Goal: Task Accomplishment & Management: Complete application form

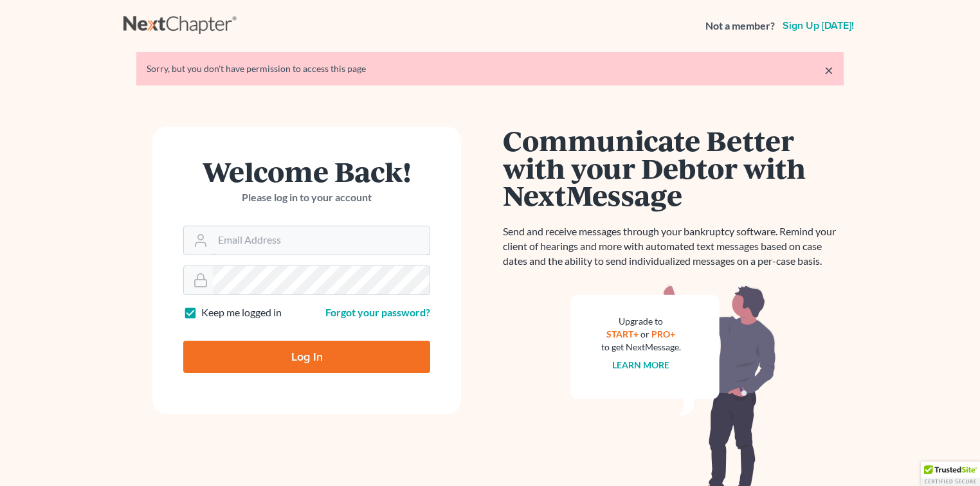
type input "[EMAIL_ADDRESS][DOMAIN_NAME]"
drag, startPoint x: 382, startPoint y: 353, endPoint x: 392, endPoint y: 350, distance: 10.2
click at [382, 353] on input "Log In" at bounding box center [306, 357] width 247 height 32
type input "Thinking..."
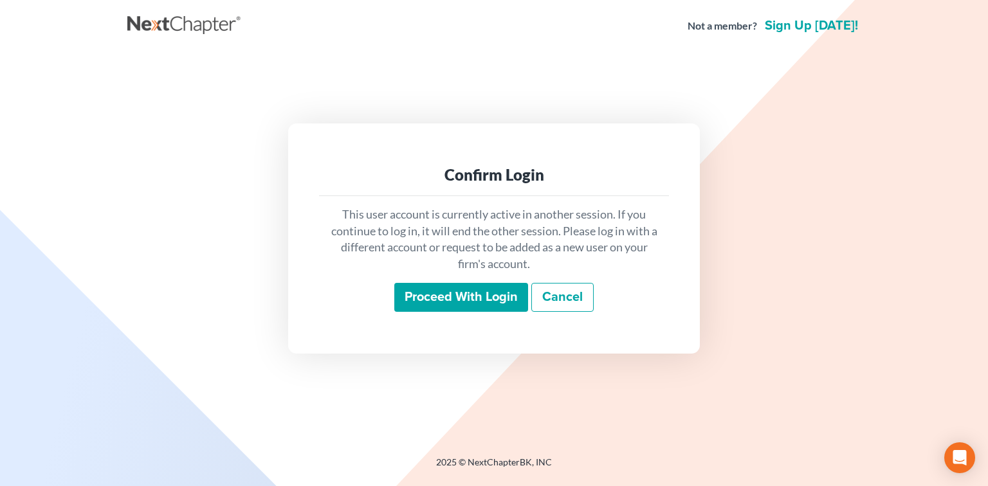
click at [510, 299] on input "Proceed with login" at bounding box center [461, 298] width 134 height 30
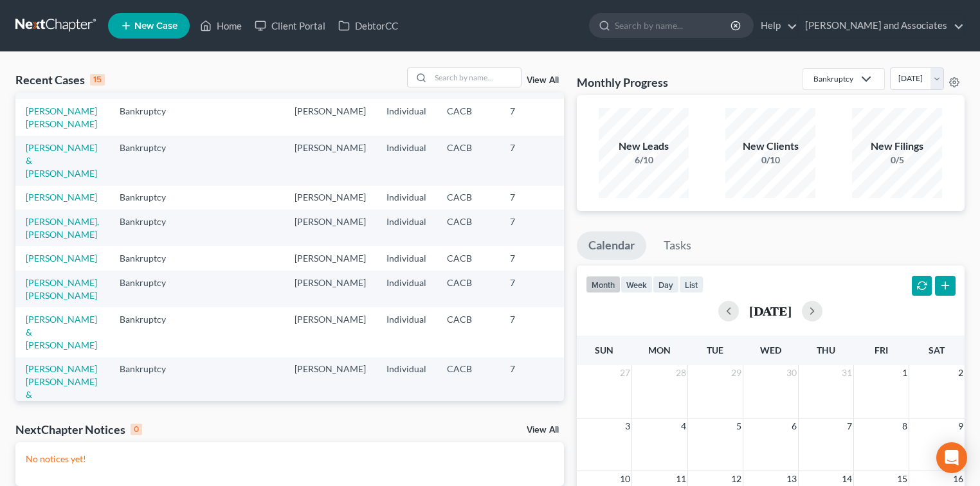
scroll to position [86, 0]
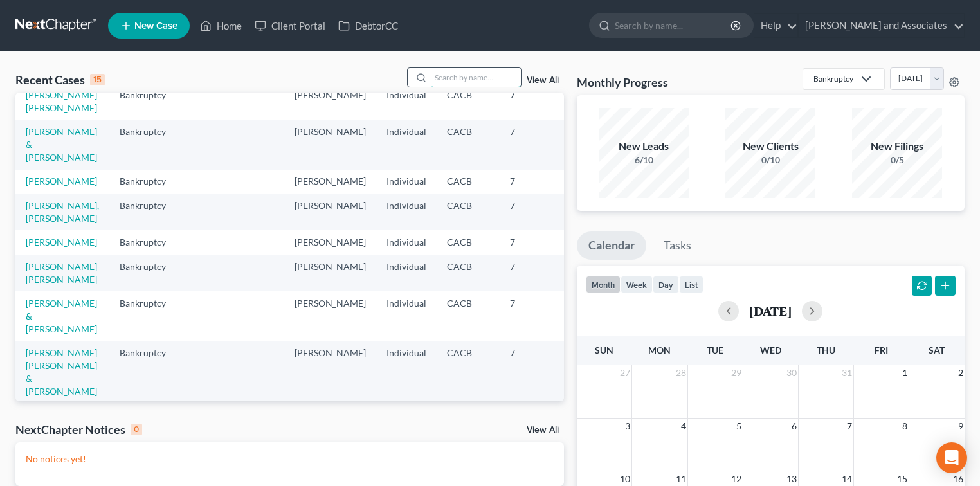
click at [465, 72] on input "search" at bounding box center [476, 77] width 90 height 19
type input "nunn"
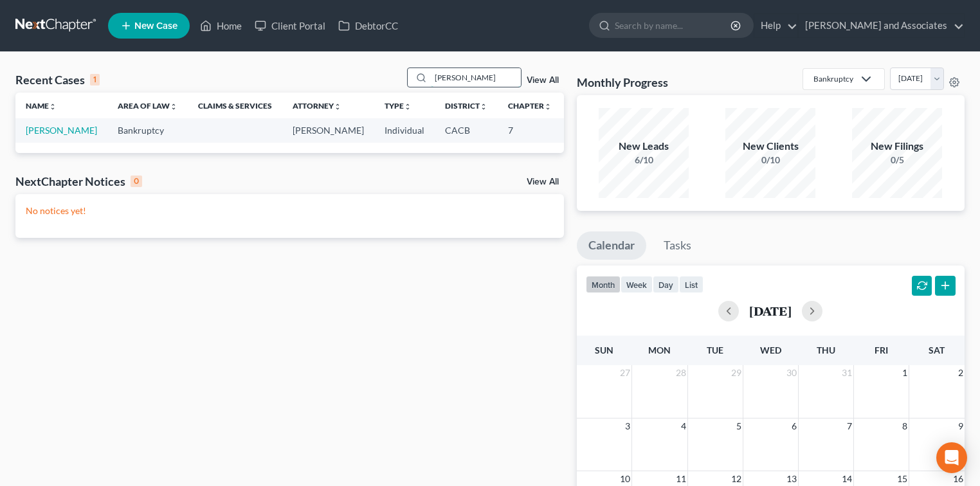
scroll to position [0, 0]
click at [36, 136] on link "Nunn, Allison" at bounding box center [61, 130] width 71 height 11
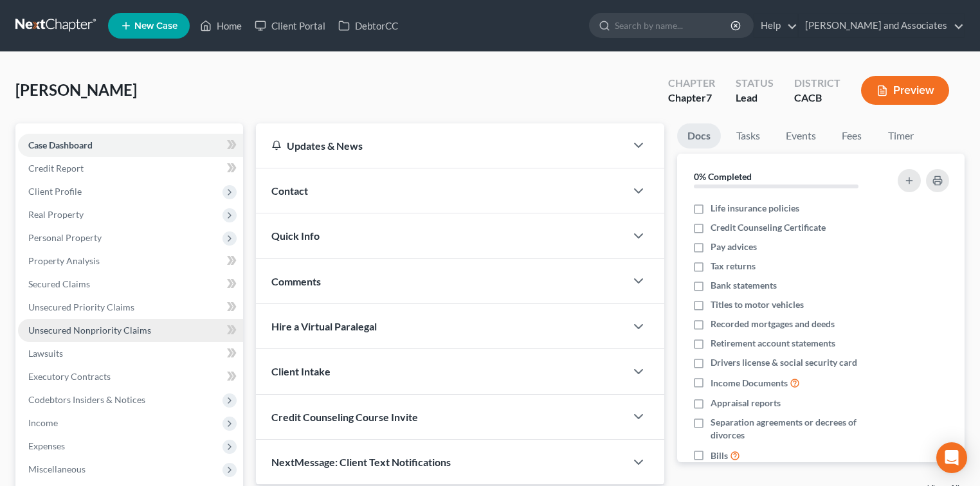
click at [114, 322] on link "Unsecured Nonpriority Claims" at bounding box center [130, 330] width 225 height 23
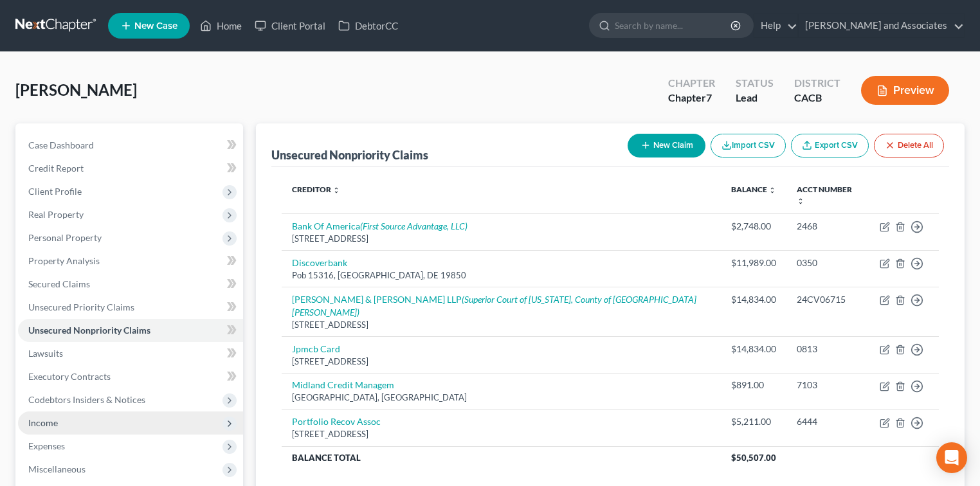
click at [59, 416] on span "Income" at bounding box center [130, 423] width 225 height 23
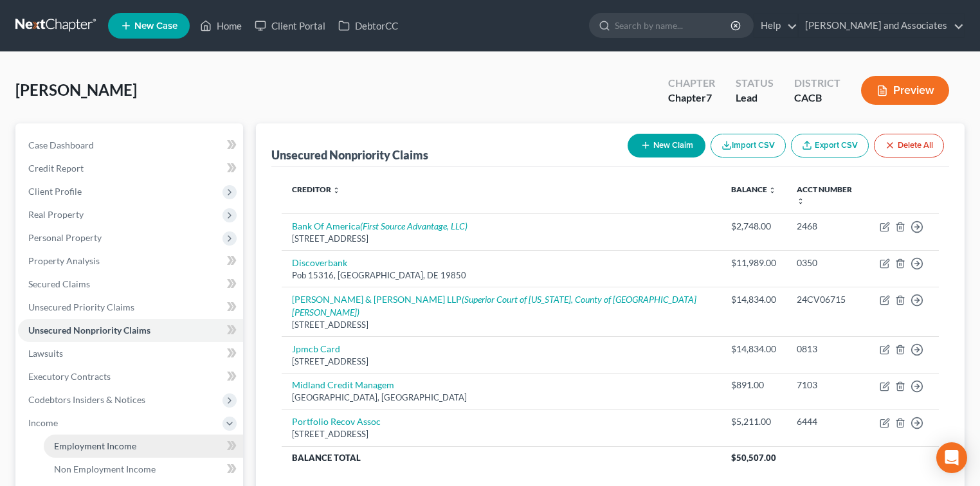
click at [121, 441] on span "Employment Income" at bounding box center [95, 446] width 82 height 11
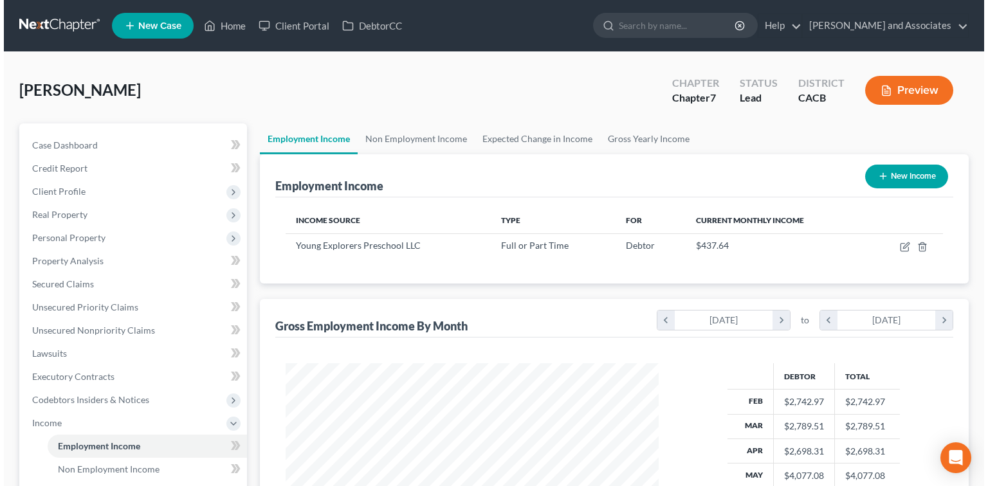
scroll to position [229, 399]
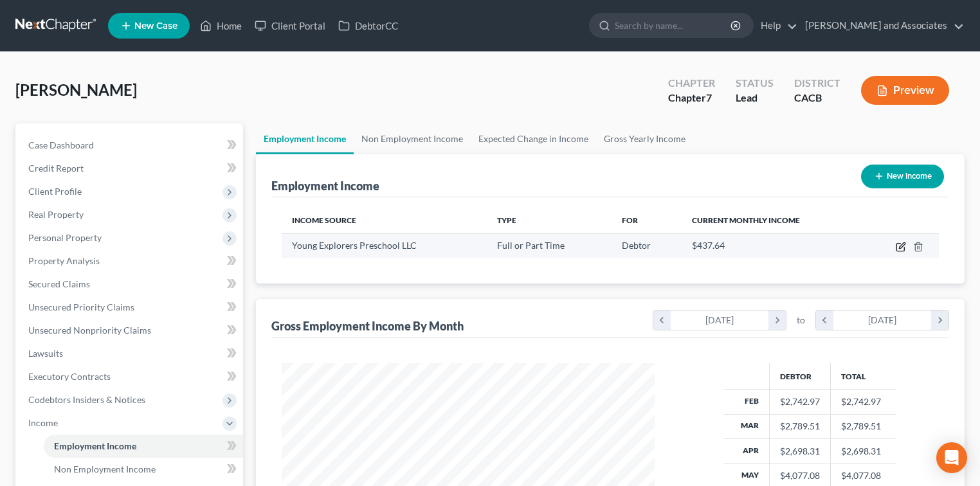
click at [904, 246] on icon "button" at bounding box center [901, 247] width 10 height 10
select select "0"
select select "4"
select select "1"
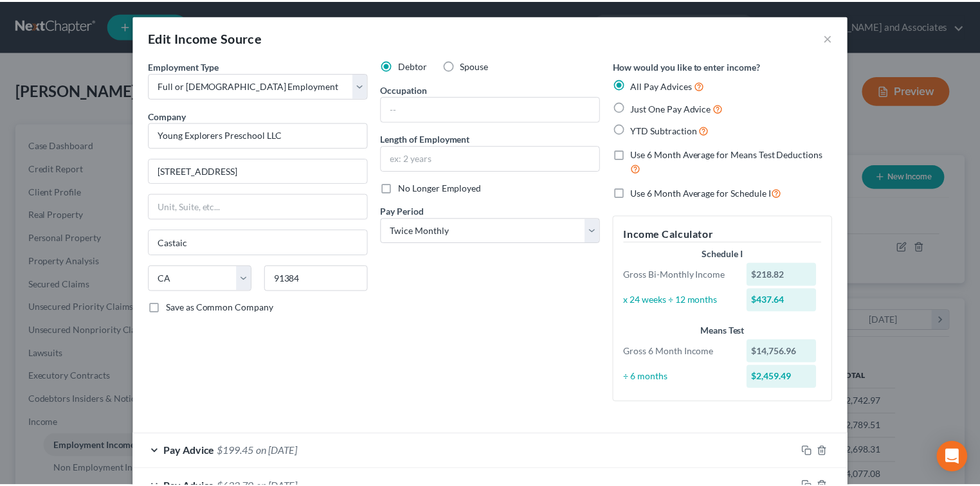
scroll to position [471, 0]
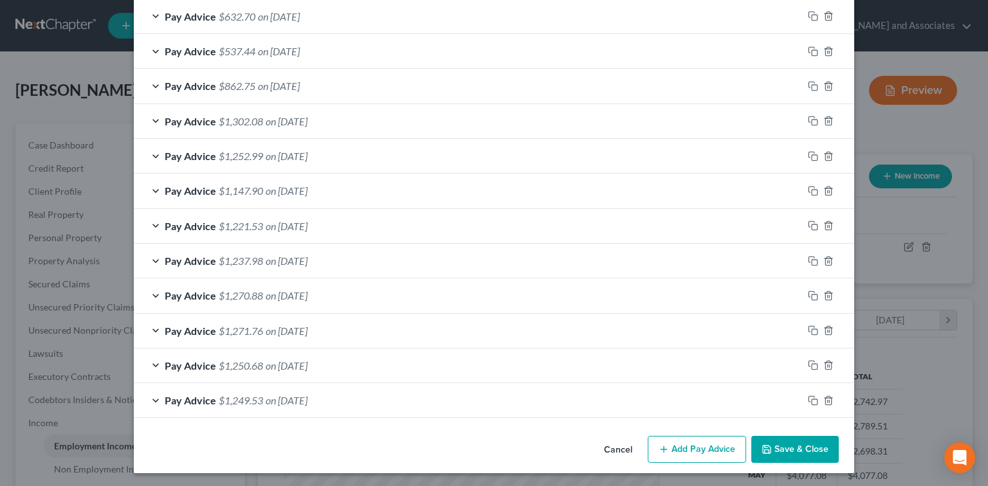
click at [790, 450] on button "Save & Close" at bounding box center [794, 449] width 87 height 27
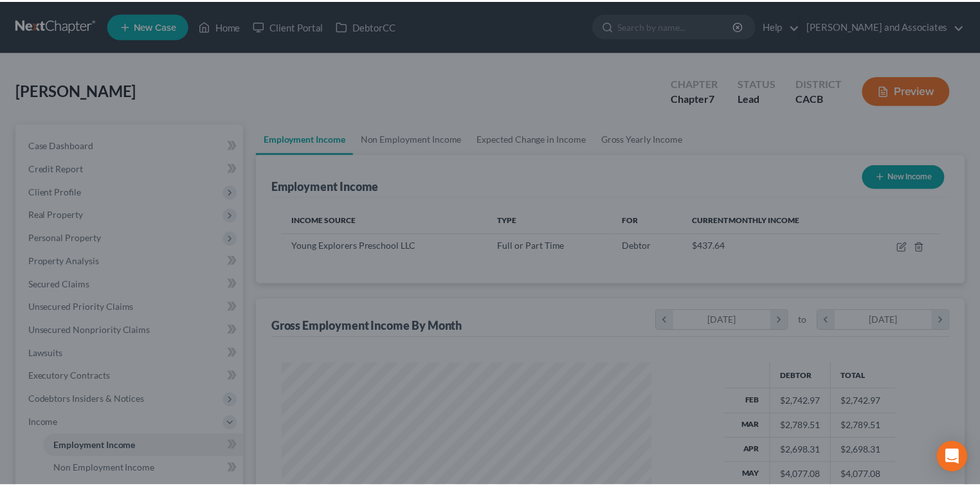
scroll to position [643025, 642856]
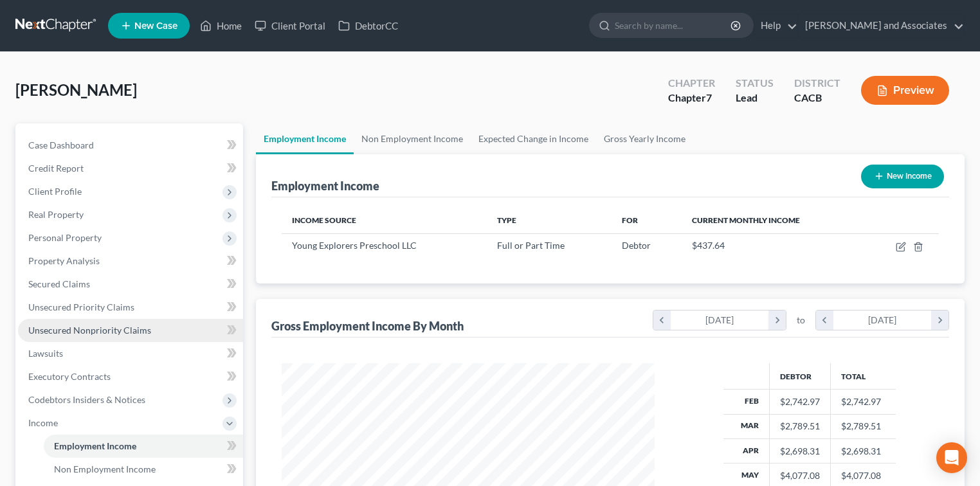
click at [32, 324] on link "Unsecured Nonpriority Claims" at bounding box center [130, 330] width 225 height 23
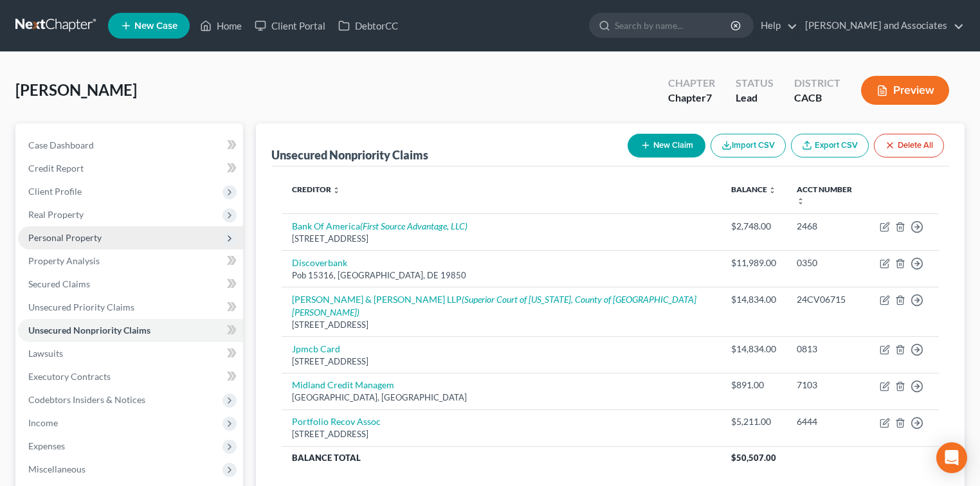
click at [141, 241] on span "Personal Property" at bounding box center [130, 237] width 225 height 23
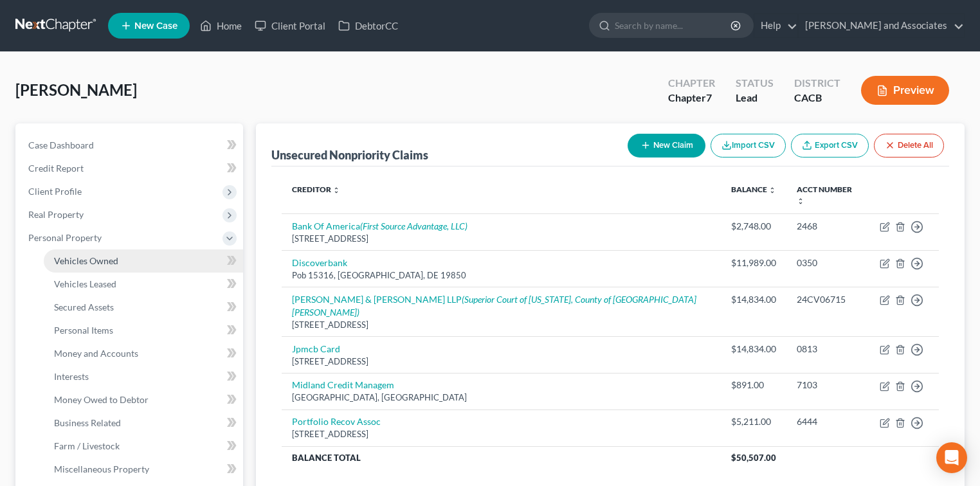
click at [132, 258] on link "Vehicles Owned" at bounding box center [143, 261] width 199 height 23
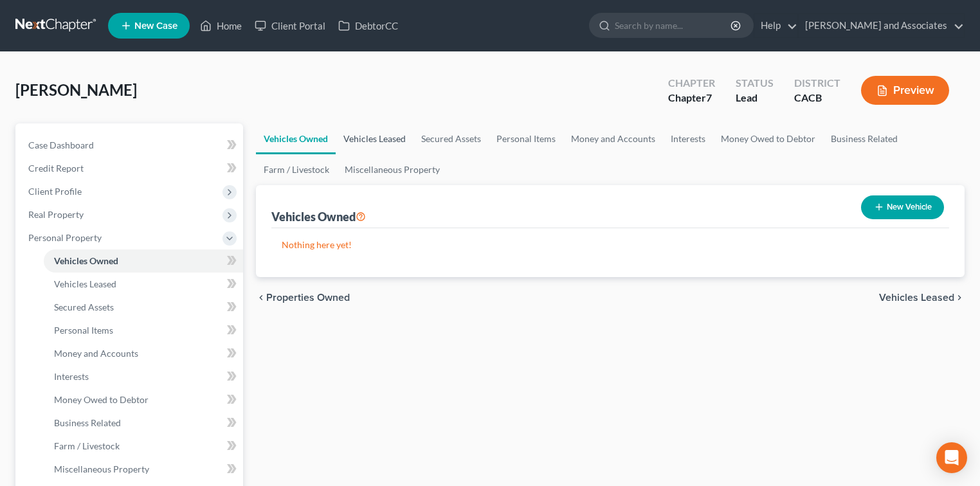
click at [395, 144] on link "Vehicles Leased" at bounding box center [375, 139] width 78 height 31
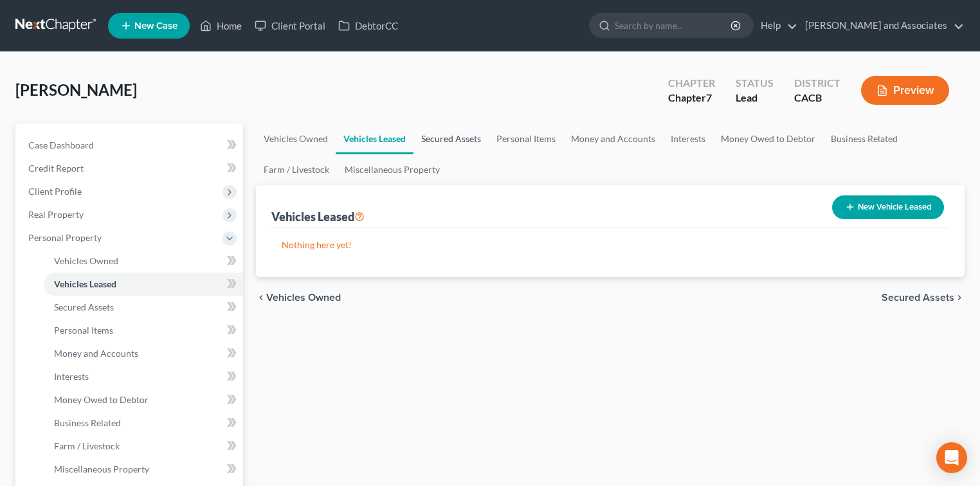
click at [437, 140] on link "Secured Assets" at bounding box center [451, 139] width 75 height 31
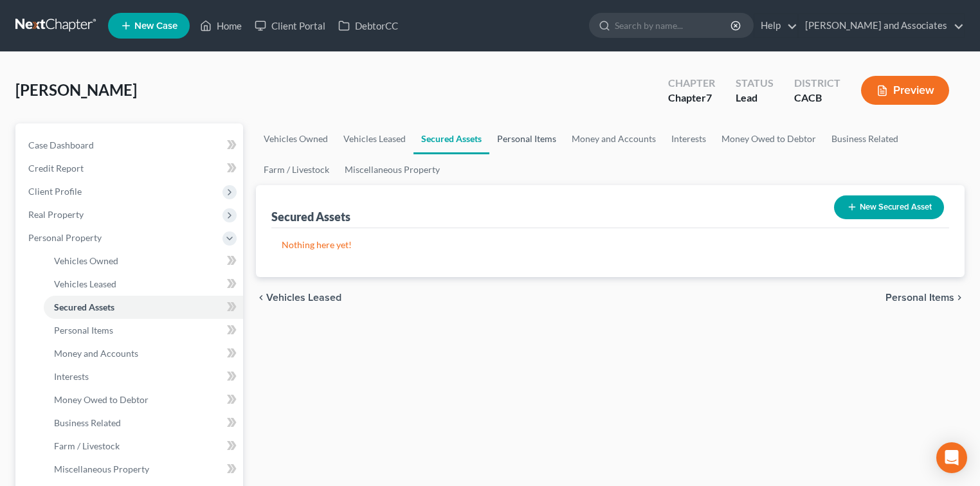
click at [515, 131] on link "Personal Items" at bounding box center [527, 139] width 75 height 31
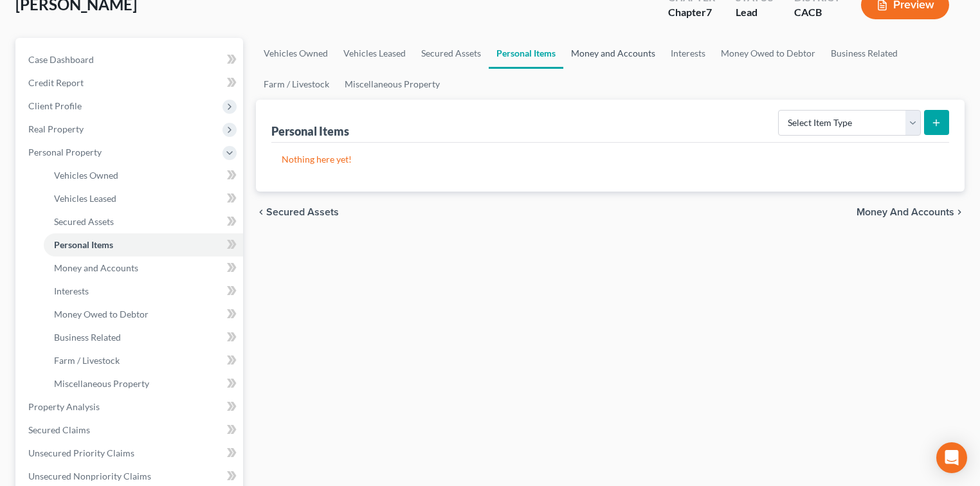
click at [633, 57] on link "Money and Accounts" at bounding box center [613, 53] width 100 height 31
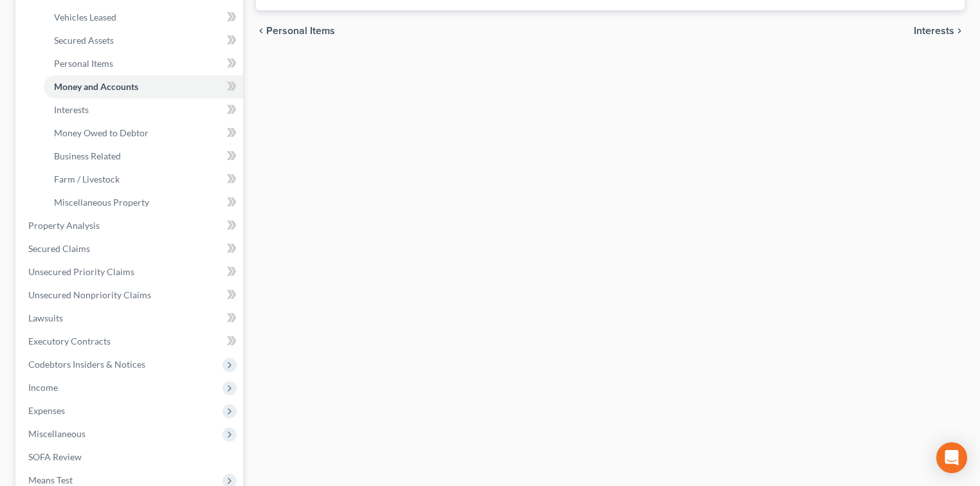
scroll to position [343, 0]
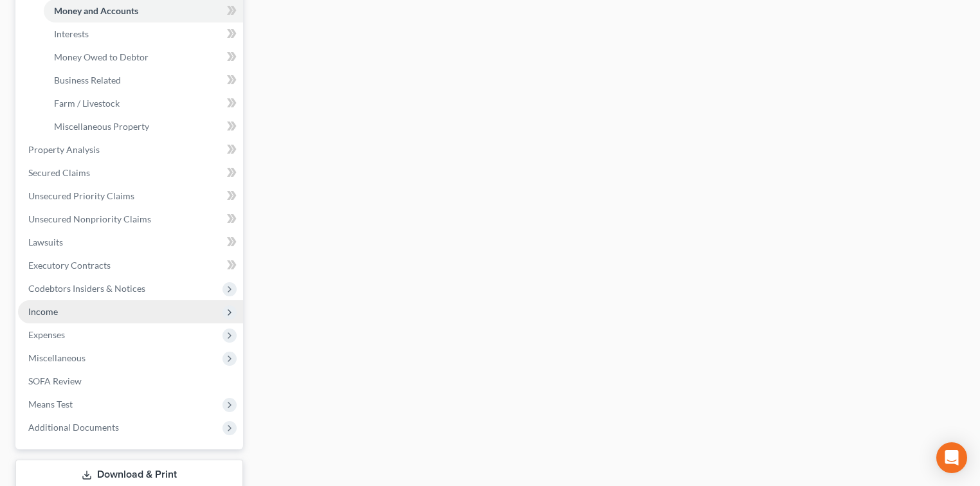
click at [105, 313] on span "Income" at bounding box center [130, 311] width 225 height 23
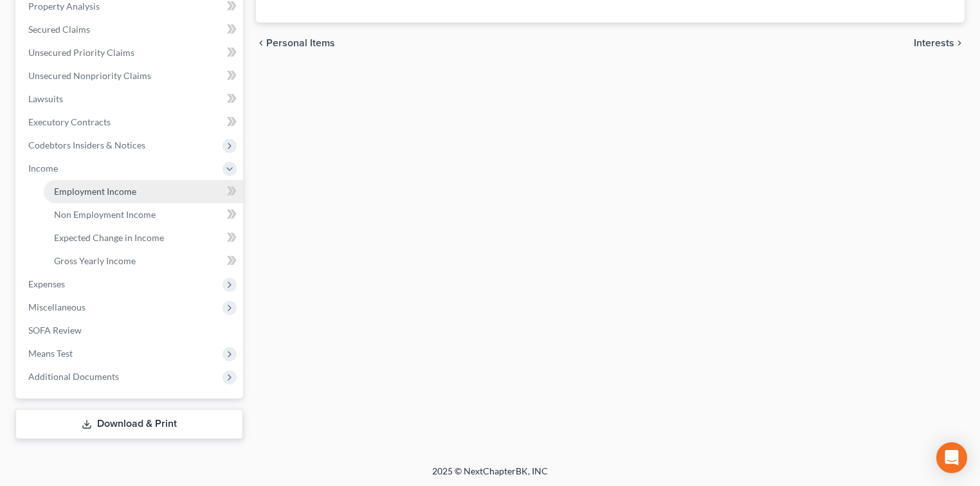
click at [111, 183] on link "Employment Income" at bounding box center [143, 191] width 199 height 23
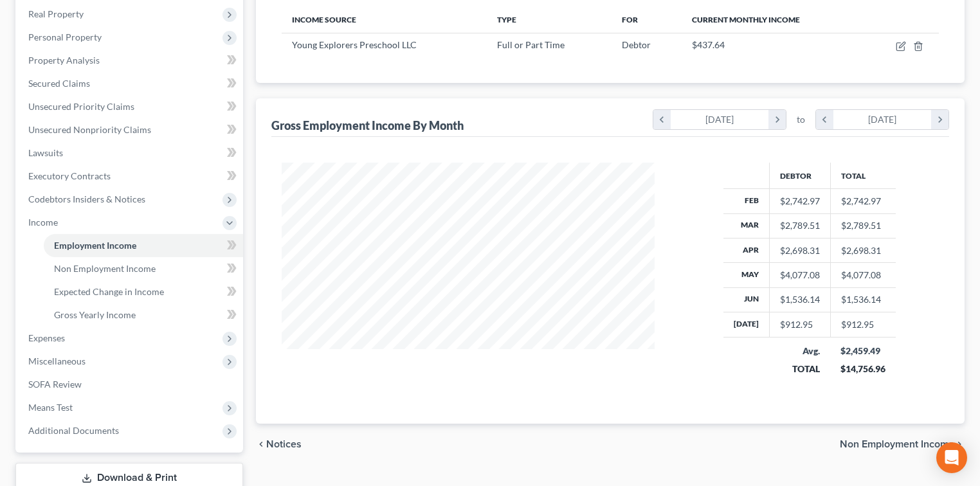
scroll to position [255, 0]
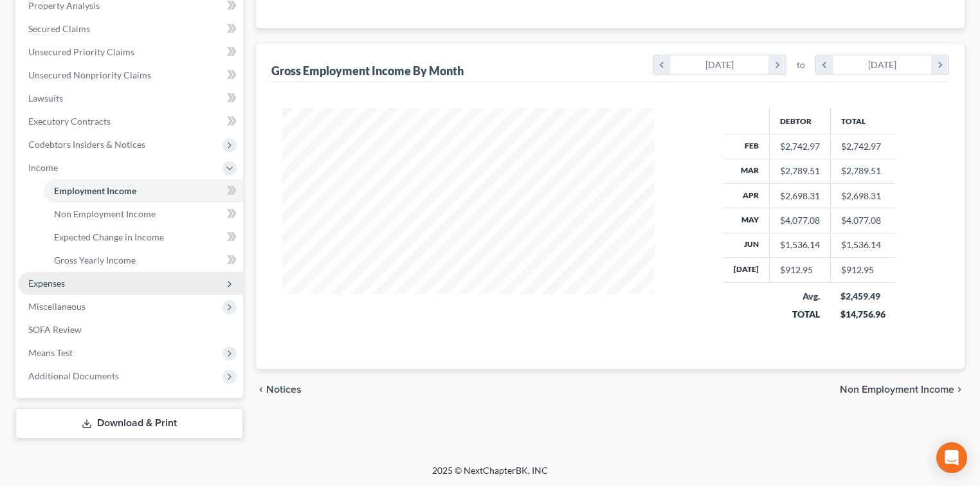
click at [163, 272] on span "Expenses" at bounding box center [130, 283] width 225 height 23
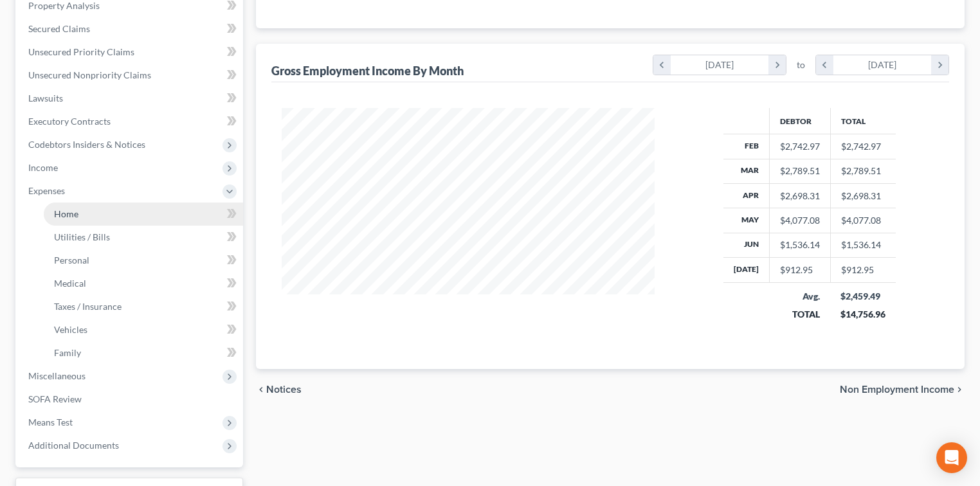
click at [118, 212] on link "Home" at bounding box center [143, 214] width 199 height 23
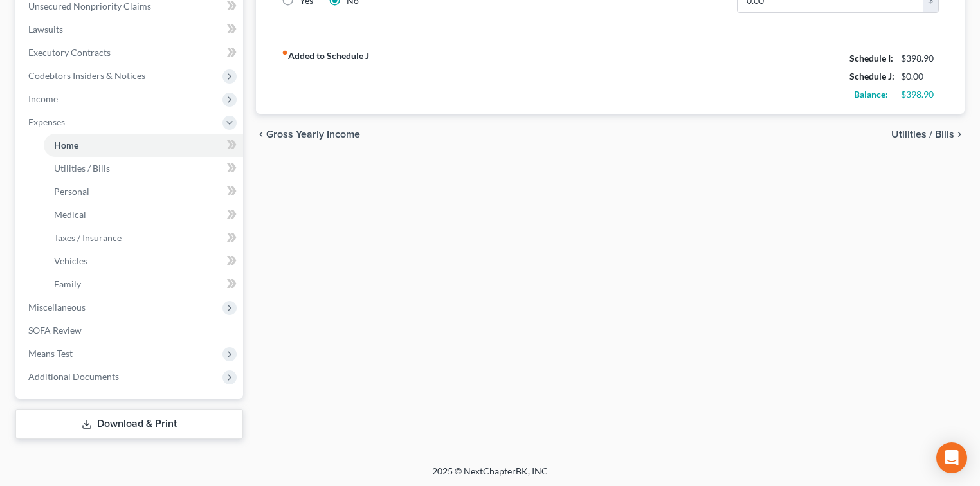
scroll to position [325, 0]
click at [111, 333] on link "SOFA Review" at bounding box center [130, 329] width 225 height 23
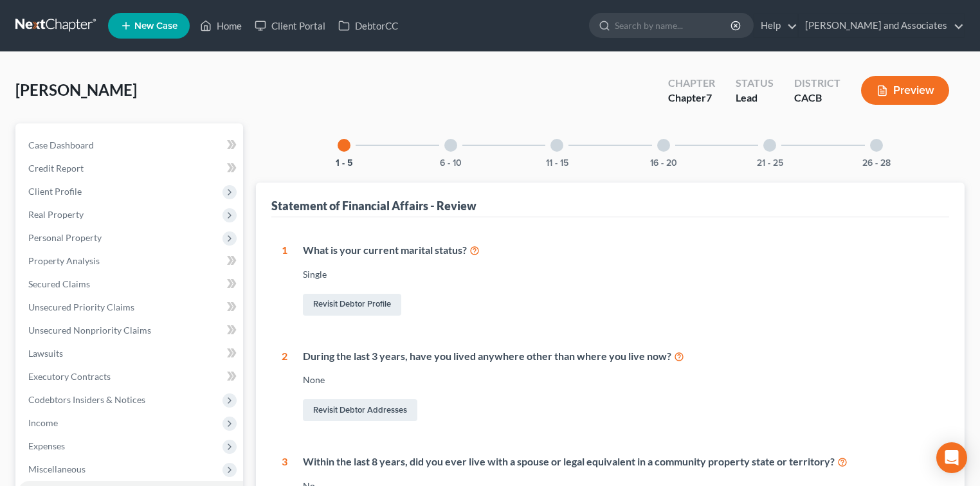
click at [453, 149] on div at bounding box center [450, 145] width 13 height 13
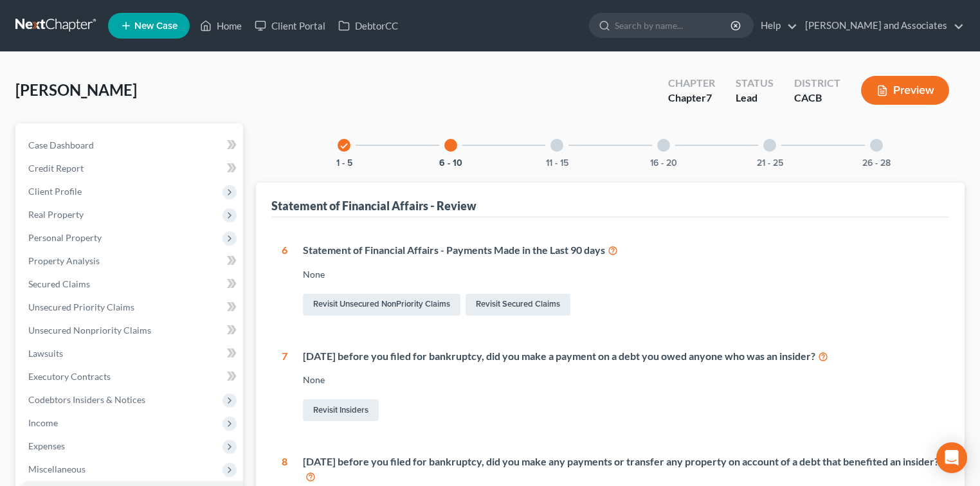
click at [553, 156] on div "11 - 15" at bounding box center [557, 146] width 44 height 44
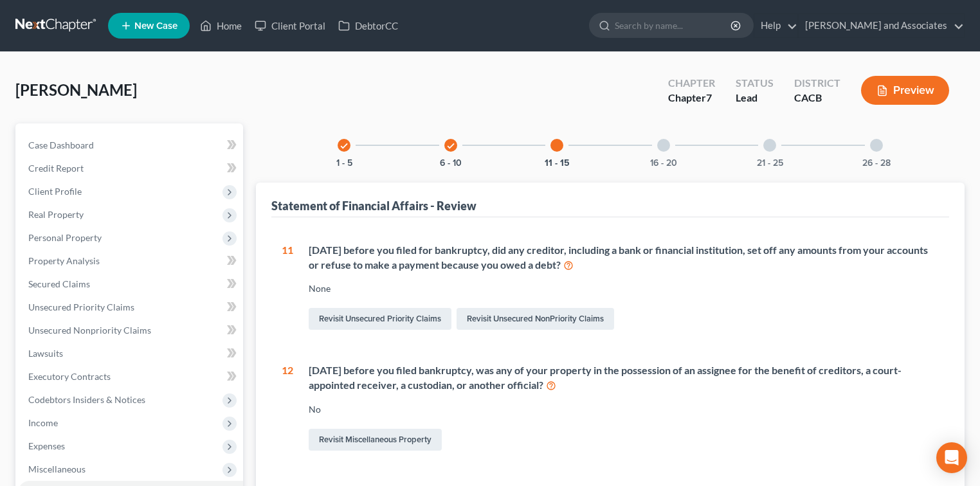
click at [668, 153] on div "16 - 20" at bounding box center [664, 146] width 44 height 44
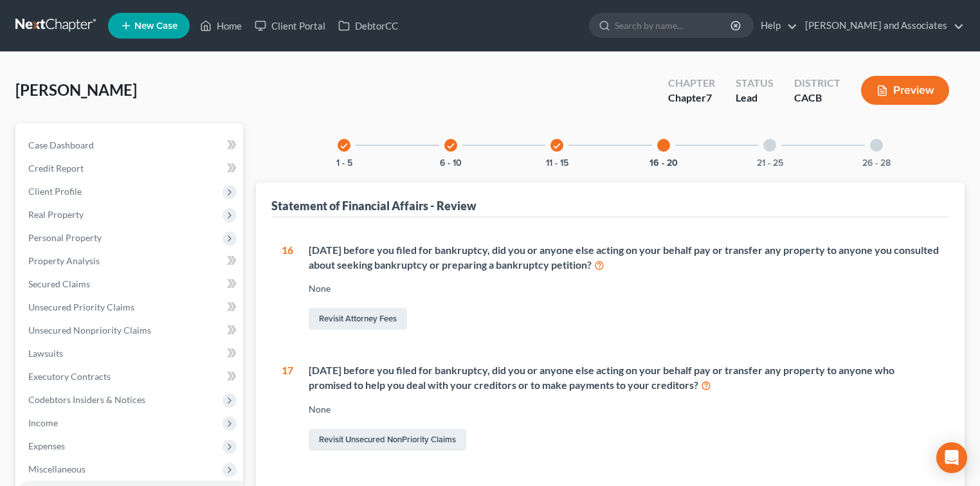
click at [779, 147] on div "21 - 25" at bounding box center [770, 146] width 44 height 44
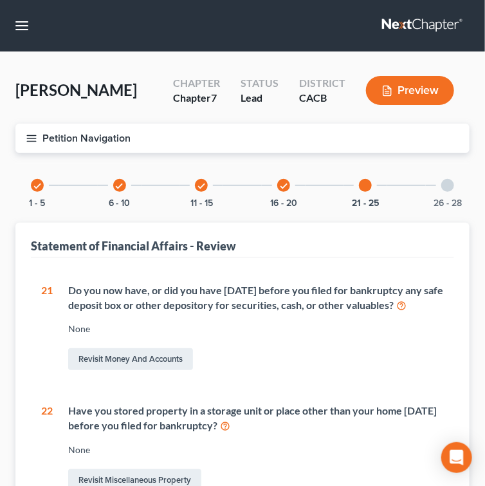
click at [26, 136] on icon "button" at bounding box center [32, 139] width 12 height 12
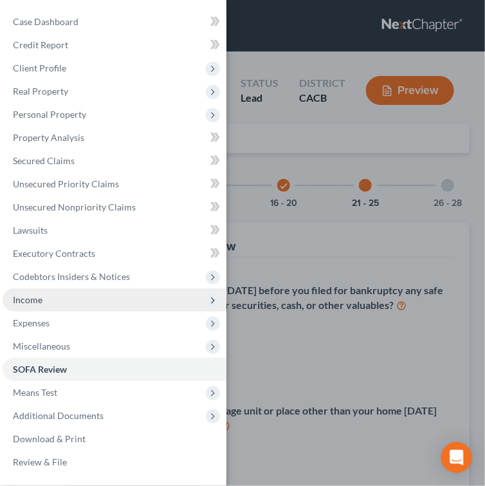
click at [36, 309] on span "Income" at bounding box center [115, 299] width 224 height 23
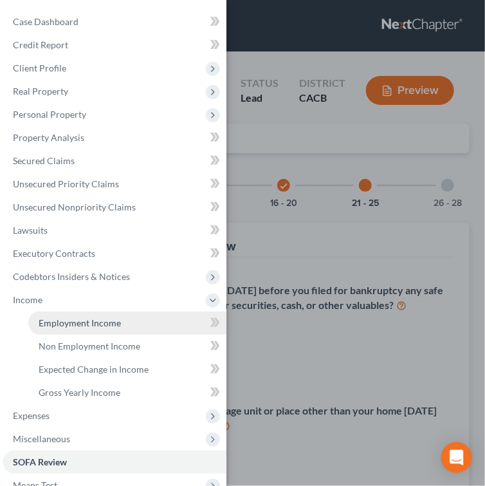
drag, startPoint x: 98, startPoint y: 326, endPoint x: 140, endPoint y: 321, distance: 42.8
click at [98, 325] on span "Employment Income" at bounding box center [80, 322] width 82 height 11
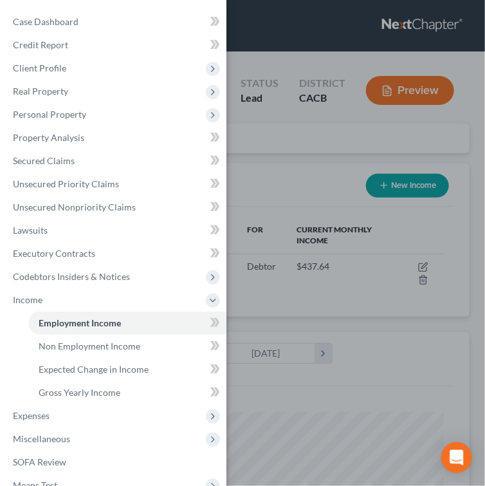
scroll to position [201, 428]
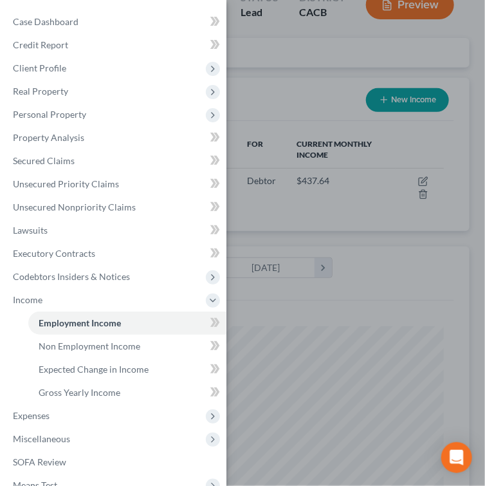
click at [380, 183] on div "Case Dashboard Payments Invoices Payments Payments Credit Report Client Profile" at bounding box center [242, 243] width 485 height 486
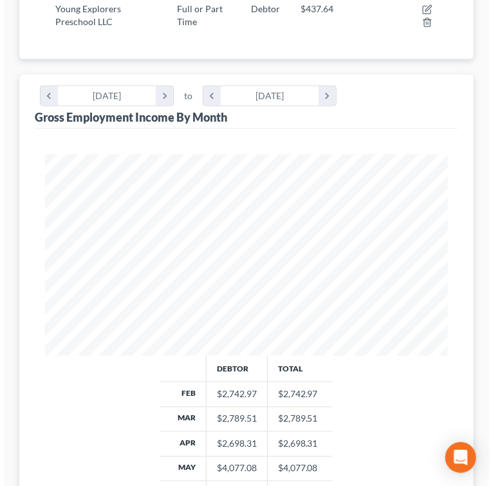
scroll to position [86, 0]
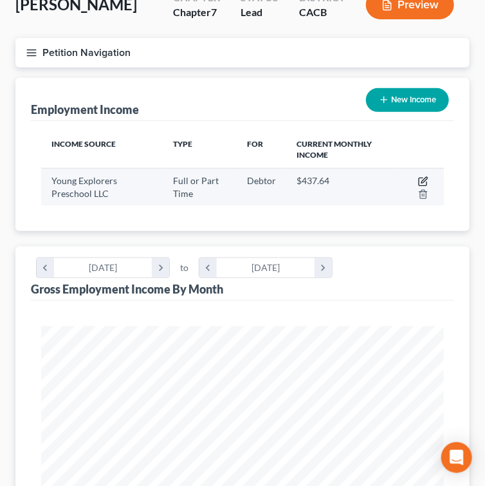
click at [423, 178] on icon "button" at bounding box center [423, 181] width 10 height 10
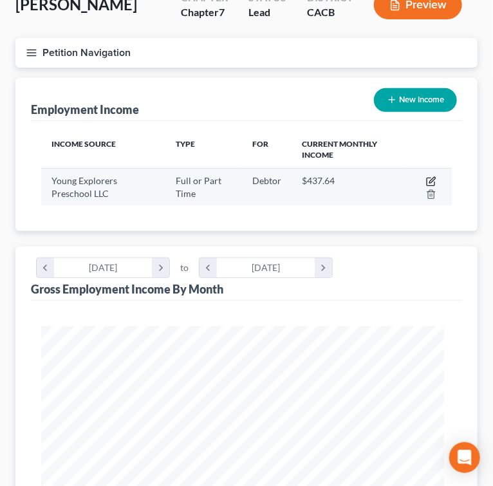
select select "0"
select select "4"
select select "1"
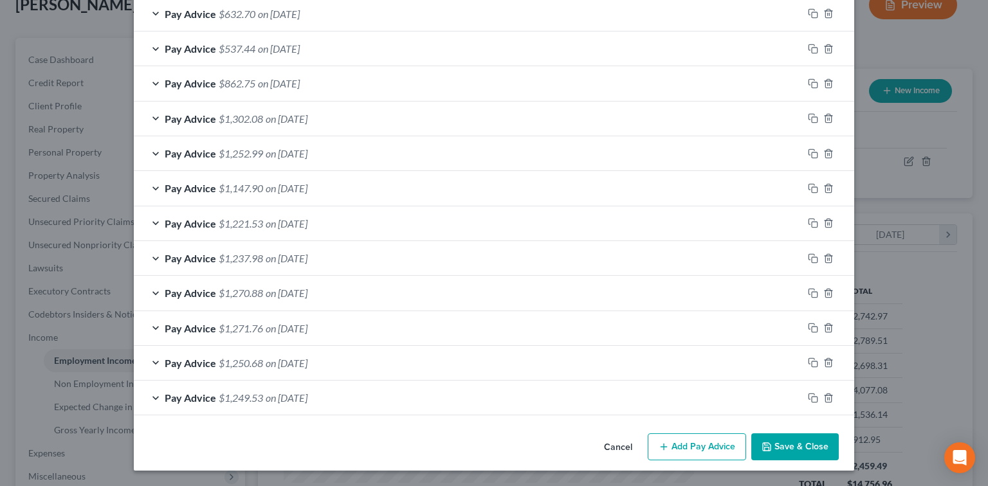
scroll to position [471, 0]
